Goal: Task Accomplishment & Management: Use online tool/utility

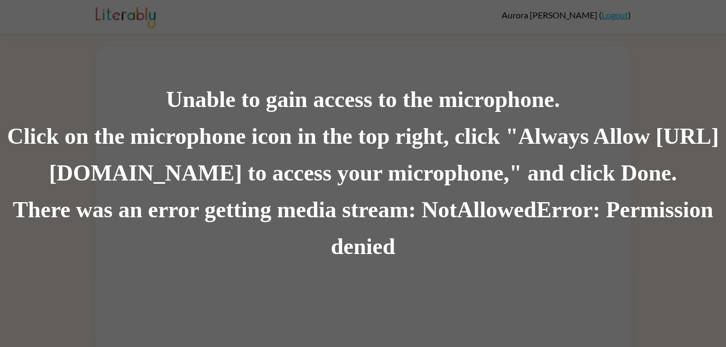
click at [337, 208] on div "There was an error getting media stream: NotAllowedError: Permission denied" at bounding box center [363, 229] width 726 height 74
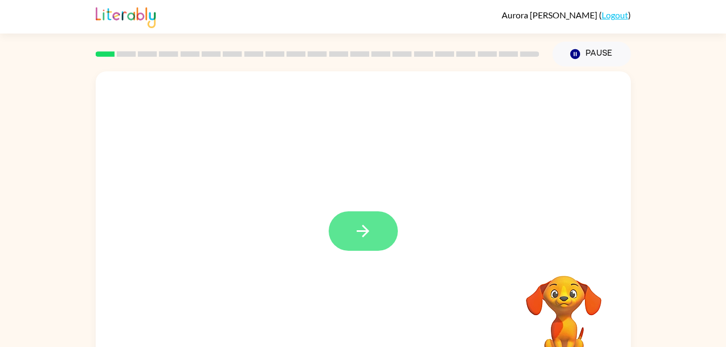
click at [382, 239] on button "button" at bounding box center [363, 230] width 69 height 39
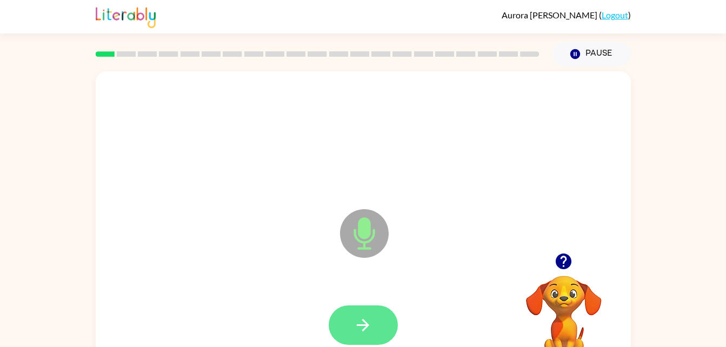
click at [369, 320] on icon "button" at bounding box center [363, 325] width 19 height 19
click at [358, 322] on icon "button" at bounding box center [363, 325] width 19 height 19
click at [376, 324] on button "button" at bounding box center [363, 324] width 69 height 39
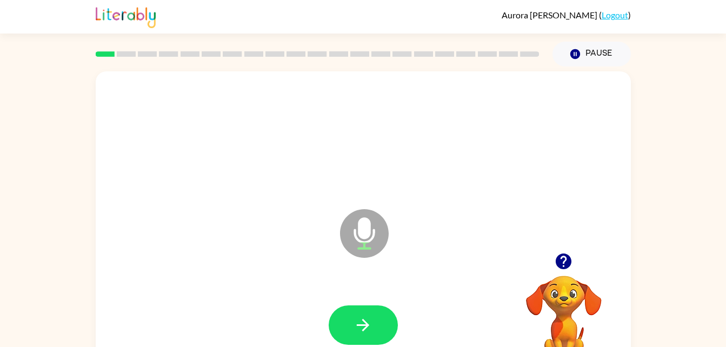
click at [557, 255] on icon "button" at bounding box center [563, 261] width 19 height 19
click at [375, 326] on button "button" at bounding box center [363, 324] width 69 height 39
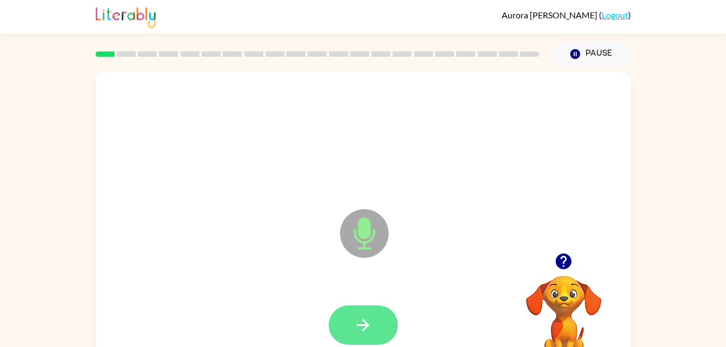
click at [387, 323] on button "button" at bounding box center [363, 324] width 69 height 39
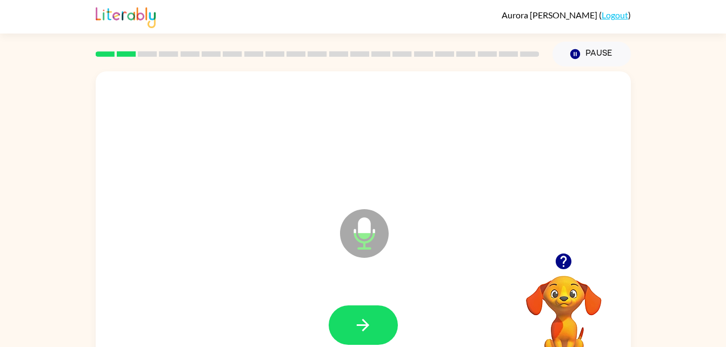
click at [564, 269] on icon "button" at bounding box center [564, 262] width 16 height 16
click at [566, 251] on button "button" at bounding box center [564, 262] width 28 height 28
click at [373, 323] on button "button" at bounding box center [363, 324] width 69 height 39
click at [358, 322] on icon "button" at bounding box center [363, 325] width 19 height 19
click at [564, 261] on icon "button" at bounding box center [563, 261] width 19 height 19
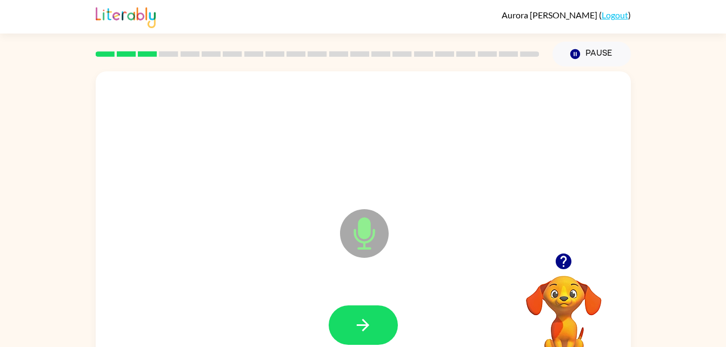
click at [563, 267] on icon "button" at bounding box center [563, 261] width 19 height 19
click at [568, 251] on button "button" at bounding box center [564, 262] width 28 height 28
click at [374, 342] on button "button" at bounding box center [363, 324] width 69 height 39
click at [555, 265] on icon "button" at bounding box center [563, 261] width 19 height 19
click at [363, 327] on icon "button" at bounding box center [363, 325] width 19 height 19
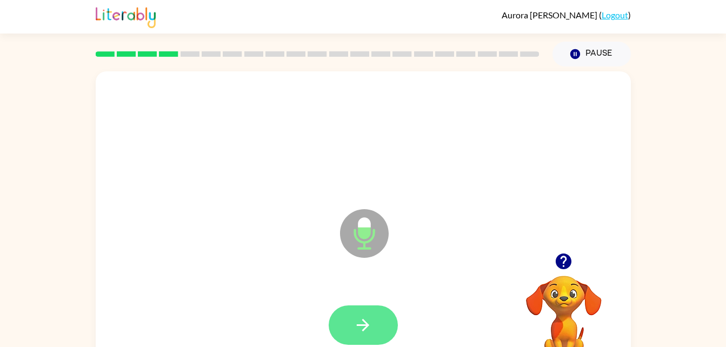
click at [380, 314] on button "button" at bounding box center [363, 324] width 69 height 39
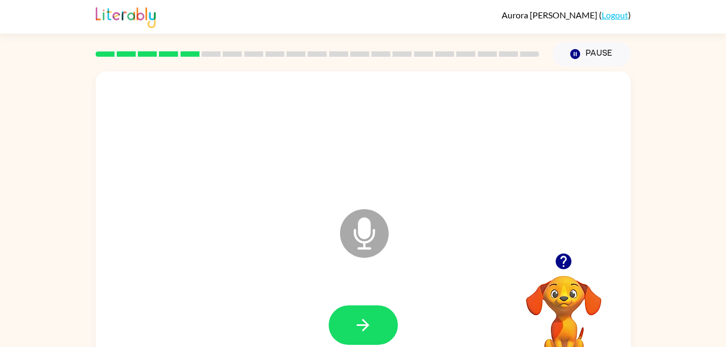
click at [345, 300] on div at bounding box center [364, 325] width 514 height 89
click at [562, 267] on icon "button" at bounding box center [564, 262] width 16 height 16
click at [395, 321] on button "button" at bounding box center [363, 324] width 69 height 39
click at [357, 342] on button "button" at bounding box center [363, 324] width 69 height 39
click at [358, 336] on button "button" at bounding box center [363, 324] width 69 height 39
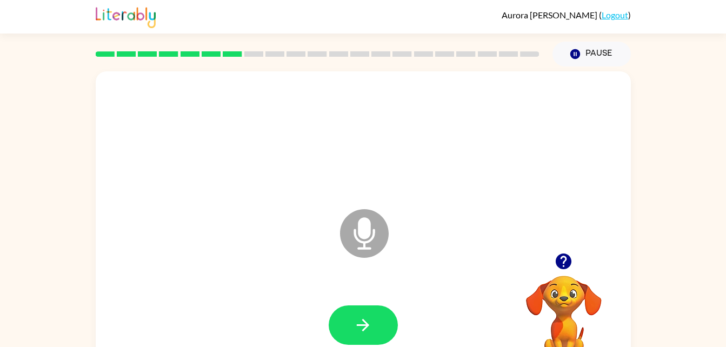
click at [555, 263] on icon "button" at bounding box center [563, 261] width 19 height 19
click at [363, 320] on icon "button" at bounding box center [363, 325] width 12 height 12
click at [346, 328] on button "button" at bounding box center [363, 324] width 69 height 39
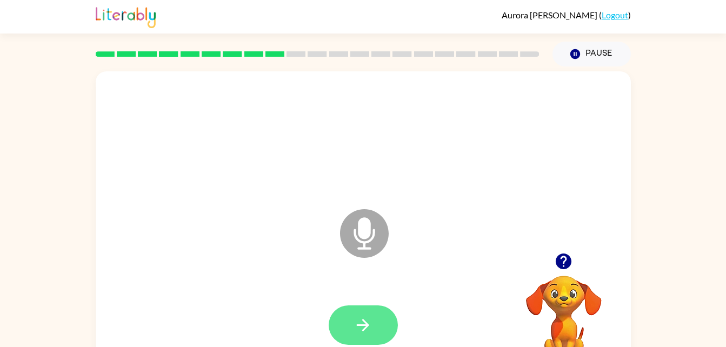
click at [373, 311] on button "button" at bounding box center [363, 324] width 69 height 39
click at [567, 260] on icon "button" at bounding box center [564, 262] width 16 height 16
click at [562, 255] on icon "button" at bounding box center [564, 262] width 16 height 16
click at [377, 316] on button "button" at bounding box center [363, 324] width 69 height 39
click at [397, 307] on div at bounding box center [363, 324] width 69 height 39
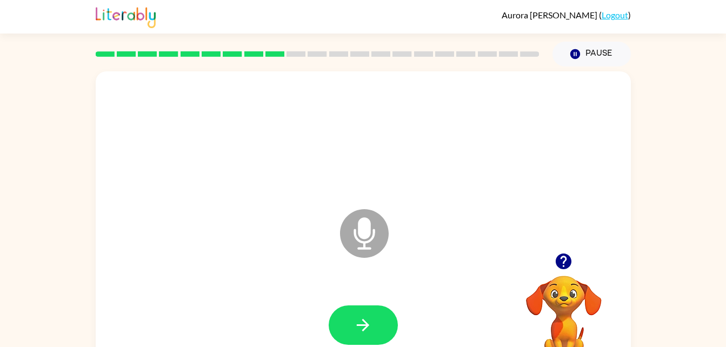
click at [383, 344] on div at bounding box center [363, 324] width 69 height 39
click at [390, 314] on button "button" at bounding box center [363, 324] width 69 height 39
click at [370, 329] on icon "button" at bounding box center [363, 325] width 19 height 19
click at [365, 325] on icon "button" at bounding box center [363, 325] width 12 height 12
click at [363, 329] on icon "button" at bounding box center [363, 325] width 19 height 19
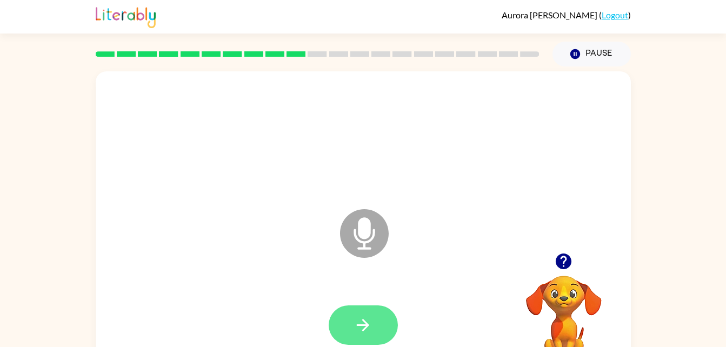
click at [377, 326] on button "button" at bounding box center [363, 324] width 69 height 39
click at [361, 316] on icon "button" at bounding box center [363, 325] width 19 height 19
click at [389, 334] on button "button" at bounding box center [363, 324] width 69 height 39
click at [377, 333] on button "button" at bounding box center [363, 324] width 69 height 39
click at [358, 335] on button "button" at bounding box center [363, 324] width 69 height 39
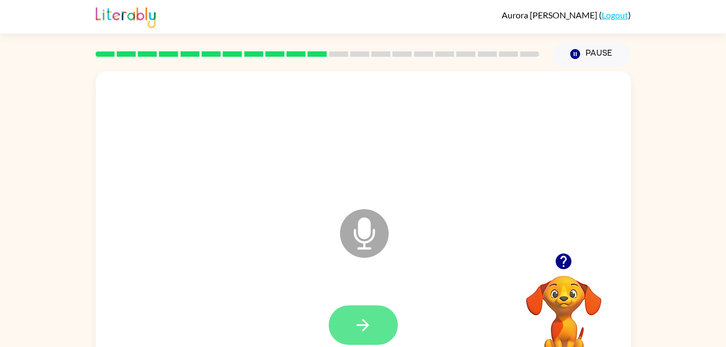
click at [364, 315] on button "button" at bounding box center [363, 324] width 69 height 39
click at [364, 334] on icon "button" at bounding box center [363, 325] width 19 height 19
click at [367, 317] on icon "button" at bounding box center [363, 325] width 19 height 19
click at [362, 338] on button "button" at bounding box center [363, 324] width 69 height 39
click at [376, 329] on button "button" at bounding box center [363, 324] width 69 height 39
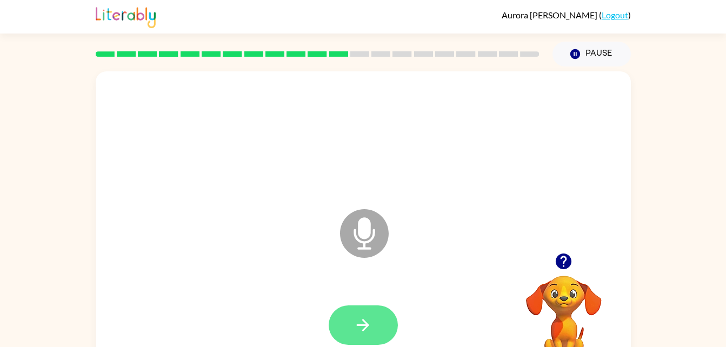
click at [358, 322] on icon "button" at bounding box center [363, 325] width 19 height 19
click at [384, 332] on button "button" at bounding box center [363, 324] width 69 height 39
click at [373, 340] on button "button" at bounding box center [363, 324] width 69 height 39
click at [358, 311] on button "button" at bounding box center [363, 324] width 69 height 39
click at [334, 310] on div at bounding box center [363, 324] width 69 height 39
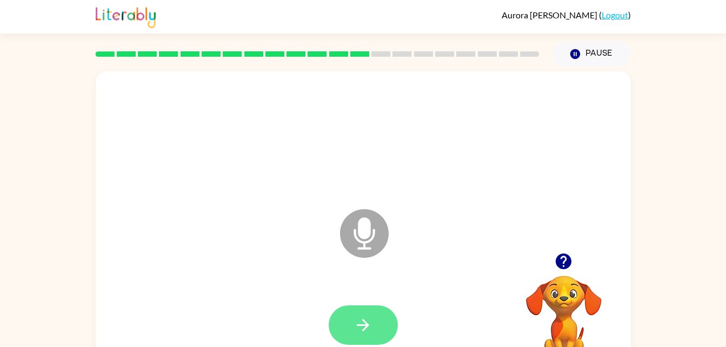
click at [355, 317] on icon "button" at bounding box center [363, 325] width 19 height 19
click at [357, 318] on icon "button" at bounding box center [363, 325] width 19 height 19
click at [347, 313] on button "button" at bounding box center [363, 324] width 69 height 39
click at [363, 316] on icon "button" at bounding box center [363, 325] width 19 height 19
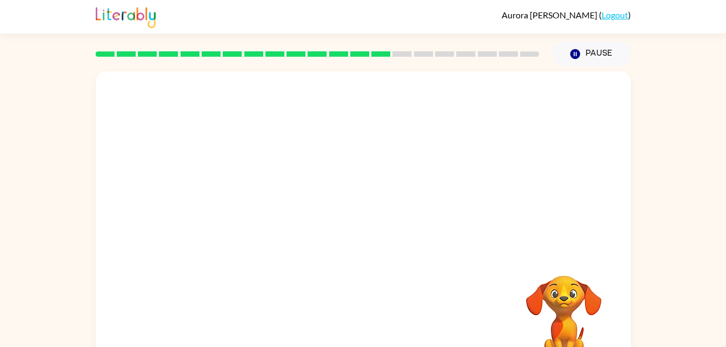
click at [428, 328] on div at bounding box center [364, 325] width 514 height 89
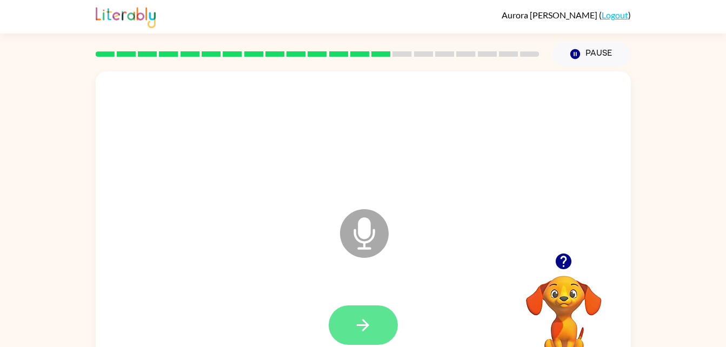
click at [376, 329] on button "button" at bounding box center [363, 324] width 69 height 39
click at [551, 255] on button "button" at bounding box center [564, 262] width 28 height 28
click at [381, 320] on button "button" at bounding box center [363, 324] width 69 height 39
click at [566, 260] on icon "button" at bounding box center [563, 261] width 19 height 19
click at [364, 334] on icon "button" at bounding box center [363, 325] width 19 height 19
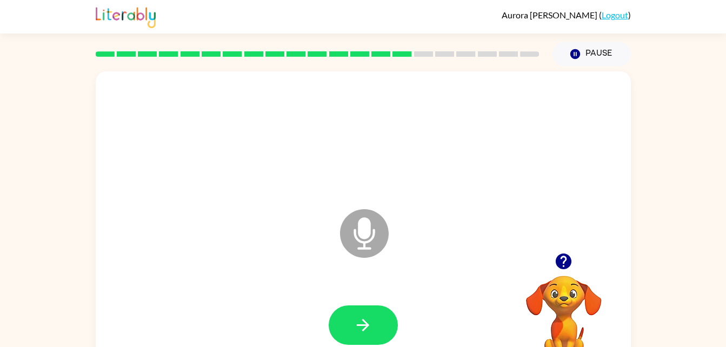
click at [568, 262] on icon "button" at bounding box center [564, 262] width 16 height 16
click at [569, 262] on icon "button" at bounding box center [564, 262] width 16 height 16
click at [388, 337] on button "button" at bounding box center [363, 324] width 69 height 39
click at [379, 321] on button "button" at bounding box center [363, 324] width 69 height 39
click at [382, 317] on button "button" at bounding box center [363, 324] width 69 height 39
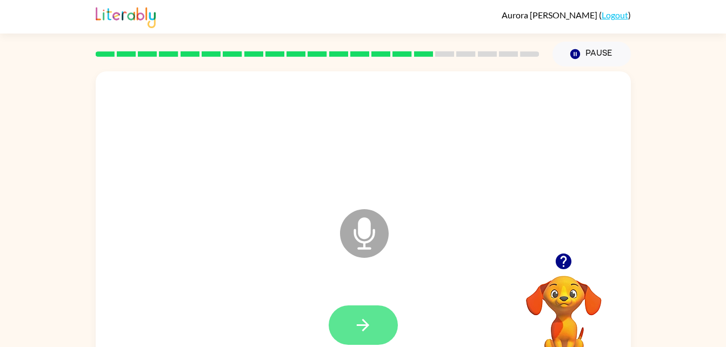
click at [375, 305] on button "button" at bounding box center [363, 324] width 69 height 39
click at [382, 310] on button "button" at bounding box center [363, 324] width 69 height 39
click at [368, 319] on icon "button" at bounding box center [363, 325] width 19 height 19
click at [564, 262] on icon "button" at bounding box center [563, 261] width 19 height 19
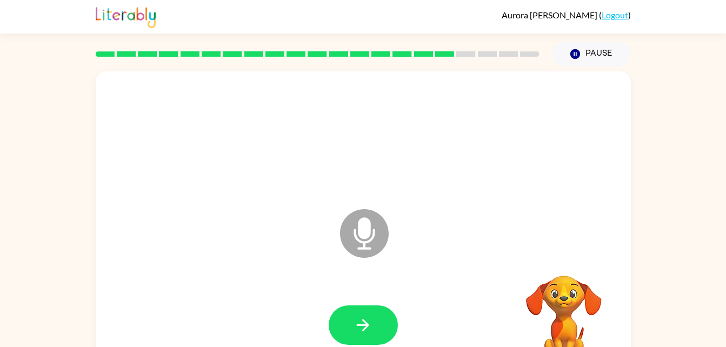
click at [560, 261] on video "Your browser must support playing .mp4 files to use Literably. Please try using…" at bounding box center [564, 313] width 108 height 108
click at [568, 261] on video "Your browser must support playing .mp4 files to use Literably. Please try using…" at bounding box center [564, 313] width 108 height 108
click at [565, 257] on icon "button" at bounding box center [563, 261] width 19 height 19
click at [361, 309] on button "button" at bounding box center [363, 324] width 69 height 39
click at [365, 309] on button "button" at bounding box center [363, 324] width 69 height 39
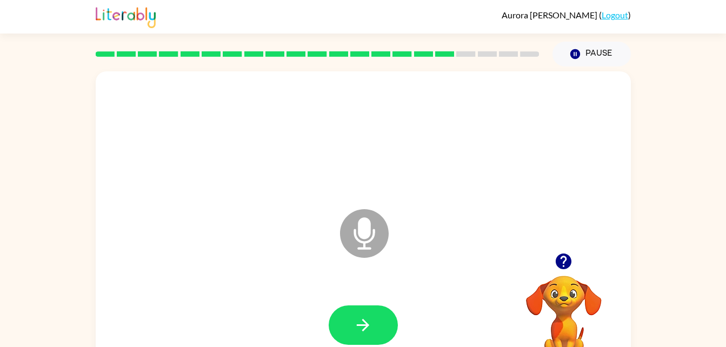
click at [556, 255] on icon "button" at bounding box center [563, 261] width 19 height 19
click at [370, 323] on icon "button" at bounding box center [363, 325] width 19 height 19
click at [563, 265] on icon "button" at bounding box center [564, 262] width 16 height 16
click at [380, 316] on button "button" at bounding box center [363, 324] width 69 height 39
click at [351, 318] on button "button" at bounding box center [363, 324] width 69 height 39
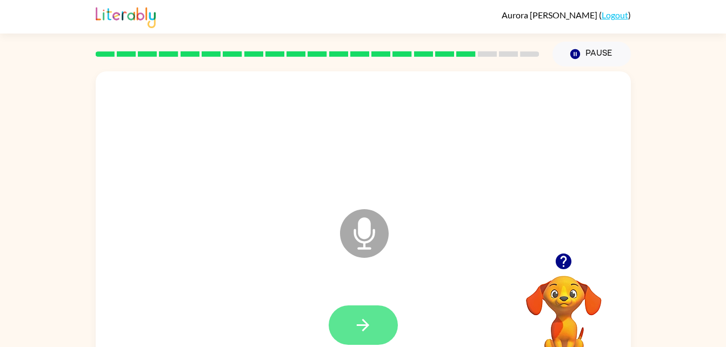
click at [346, 311] on button "button" at bounding box center [363, 324] width 69 height 39
click at [364, 315] on button "button" at bounding box center [363, 324] width 69 height 39
click at [354, 308] on button "button" at bounding box center [363, 324] width 69 height 39
click at [368, 315] on button "button" at bounding box center [363, 324] width 69 height 39
click at [355, 322] on icon "button" at bounding box center [363, 325] width 19 height 19
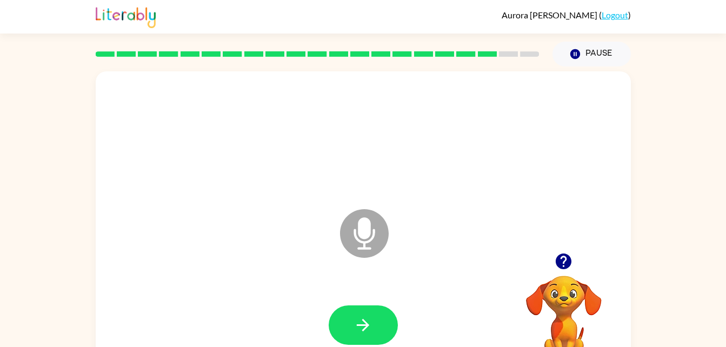
click at [369, 293] on div at bounding box center [364, 325] width 514 height 89
click at [375, 318] on button "button" at bounding box center [363, 324] width 69 height 39
click at [365, 331] on icon "button" at bounding box center [363, 325] width 19 height 19
click at [571, 257] on icon "button" at bounding box center [563, 261] width 19 height 19
click at [370, 306] on button "button" at bounding box center [363, 324] width 69 height 39
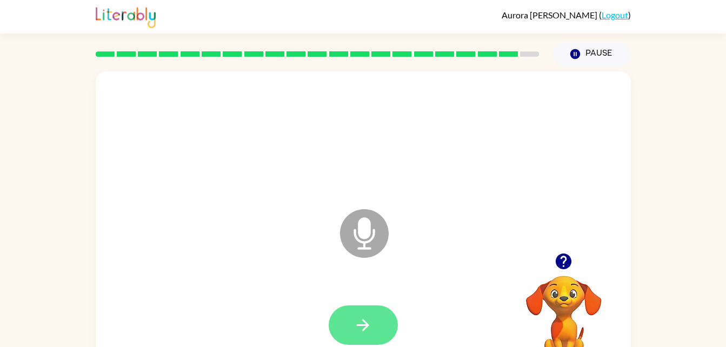
click at [387, 317] on button "button" at bounding box center [363, 324] width 69 height 39
click at [380, 307] on button "button" at bounding box center [363, 324] width 69 height 39
